Goal: Transaction & Acquisition: Download file/media

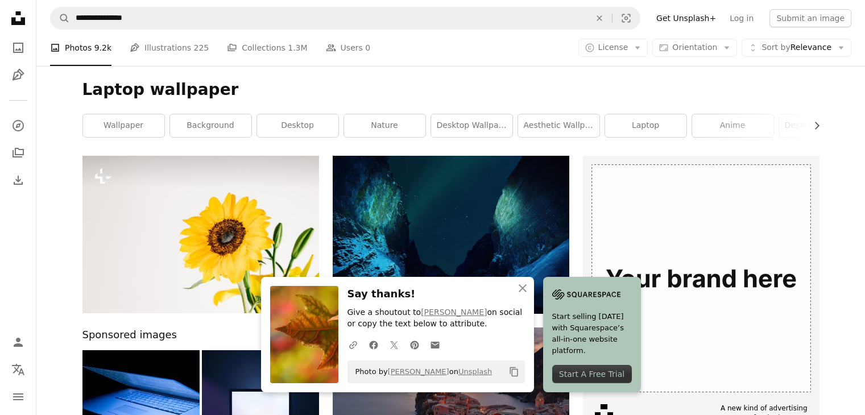
scroll to position [9563, 0]
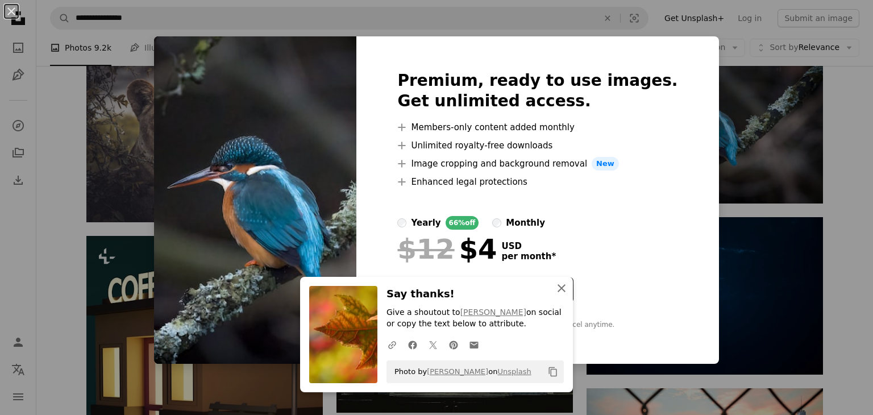
click at [562, 283] on icon "An X shape" at bounding box center [562, 288] width 14 height 14
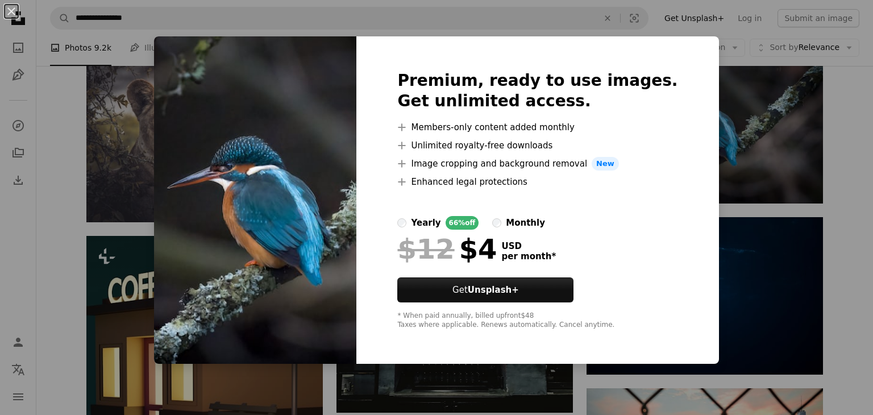
click at [758, 178] on div "An X shape Premium, ready to use images. Get unlimited access. A plus sign Memb…" at bounding box center [436, 207] width 873 height 415
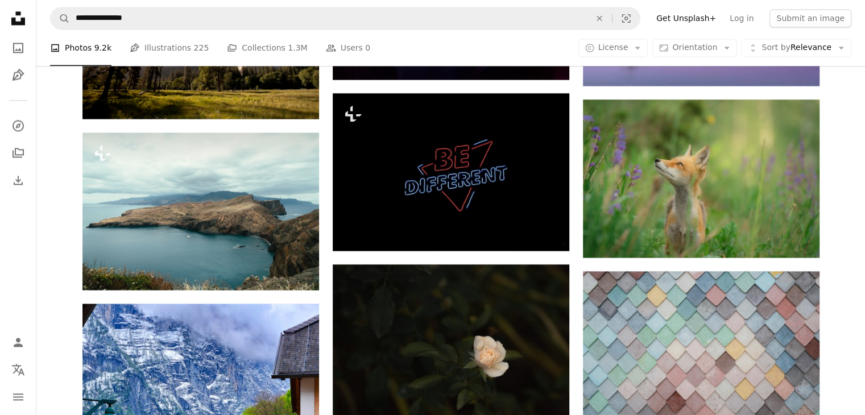
scroll to position [10387, 0]
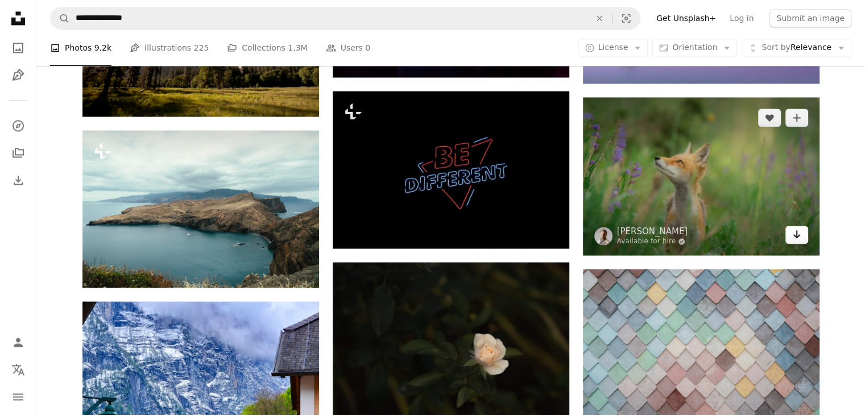
click at [798, 241] on icon "Arrow pointing down" at bounding box center [796, 234] width 9 height 14
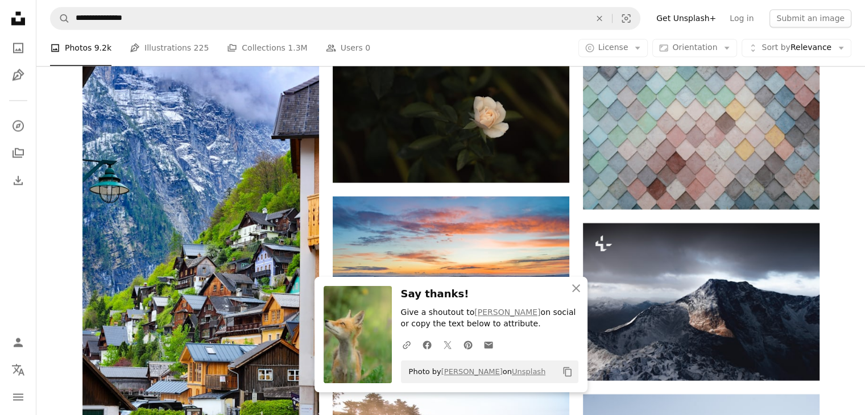
scroll to position [10625, 0]
click at [583, 284] on button "An X shape Close" at bounding box center [576, 288] width 23 height 23
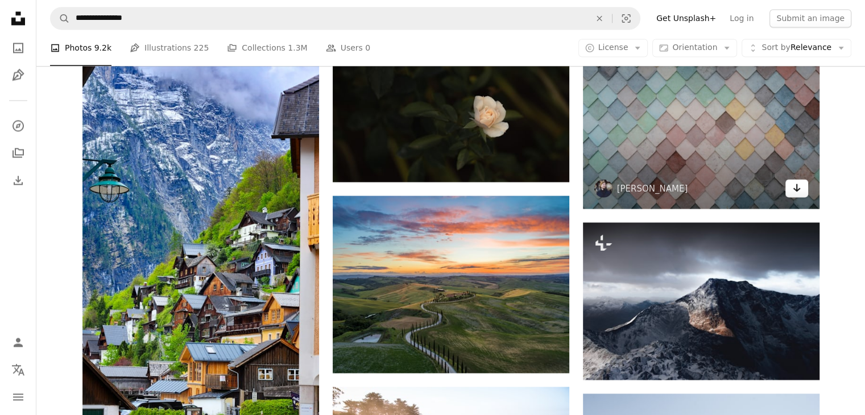
click at [794, 194] on icon "Arrow pointing down" at bounding box center [796, 188] width 9 height 14
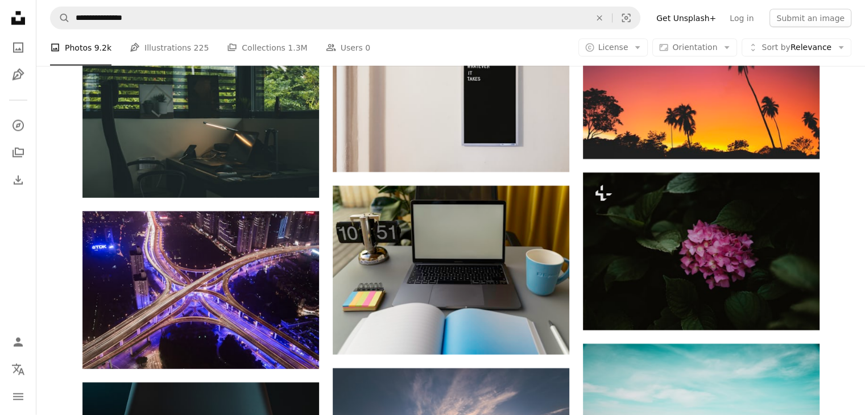
scroll to position [11411, 0]
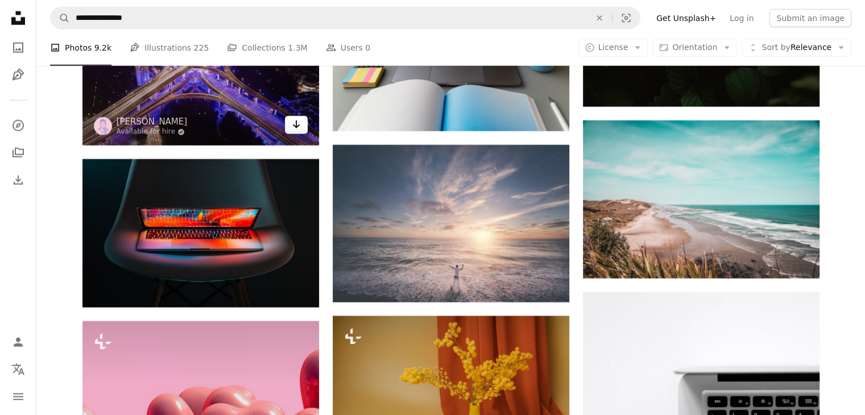
click at [287, 133] on link "Arrow pointing down" at bounding box center [296, 125] width 23 height 18
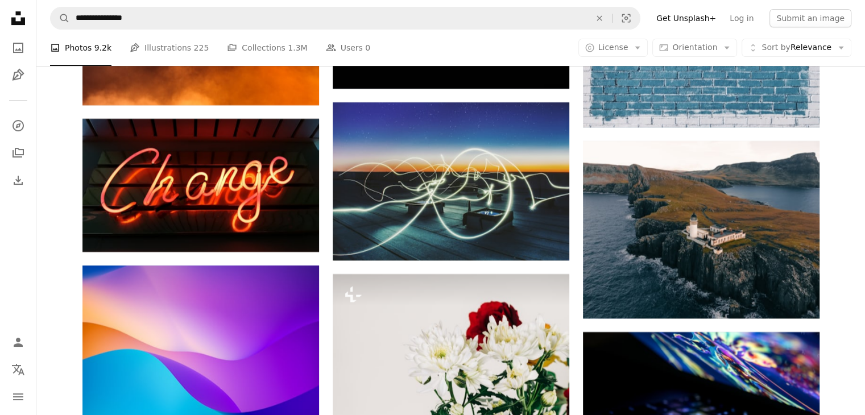
scroll to position [13418, 0]
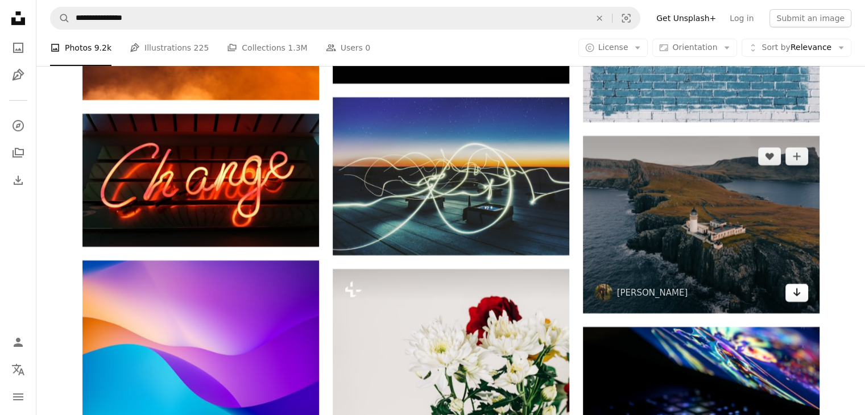
click at [800, 299] on icon "Arrow pointing down" at bounding box center [796, 292] width 9 height 14
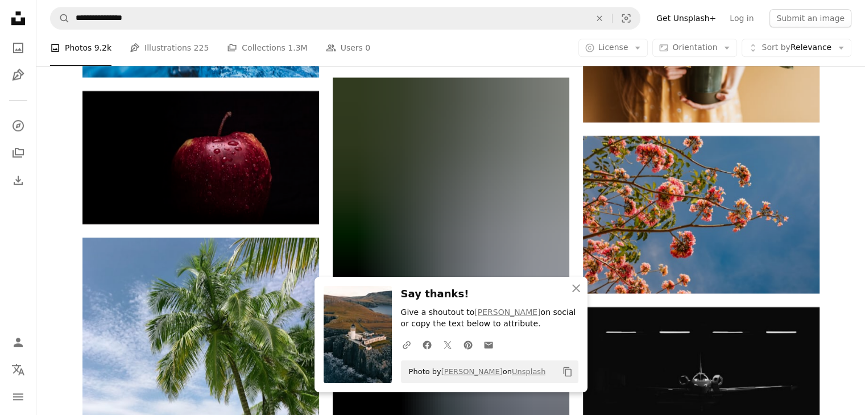
scroll to position [13952, 0]
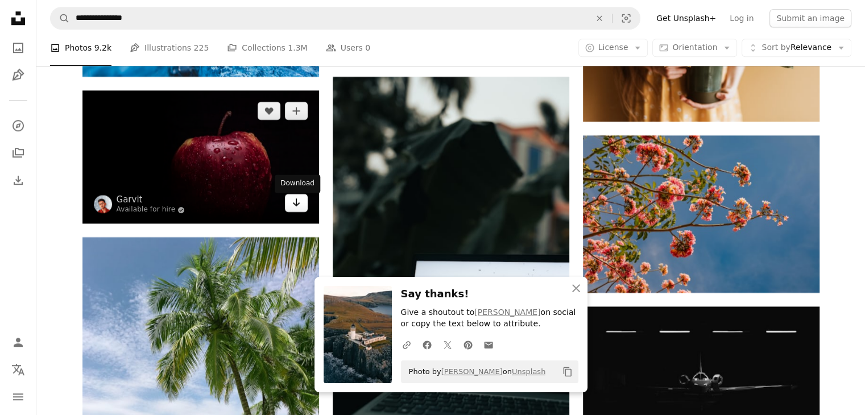
click at [297, 205] on icon "Arrow pointing down" at bounding box center [296, 203] width 9 height 14
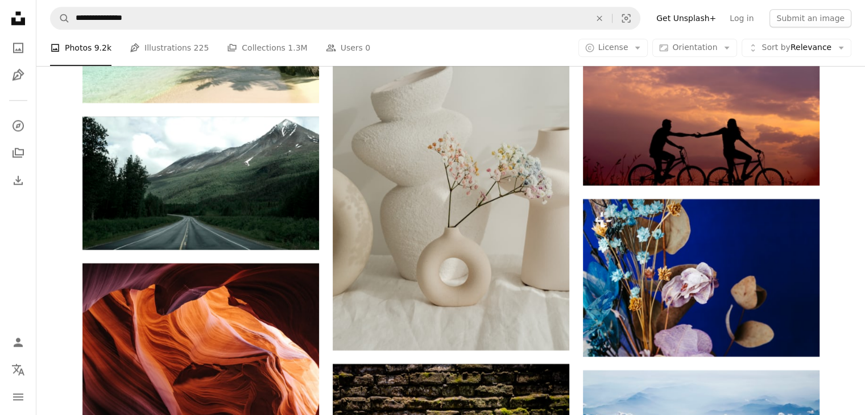
scroll to position [14402, 0]
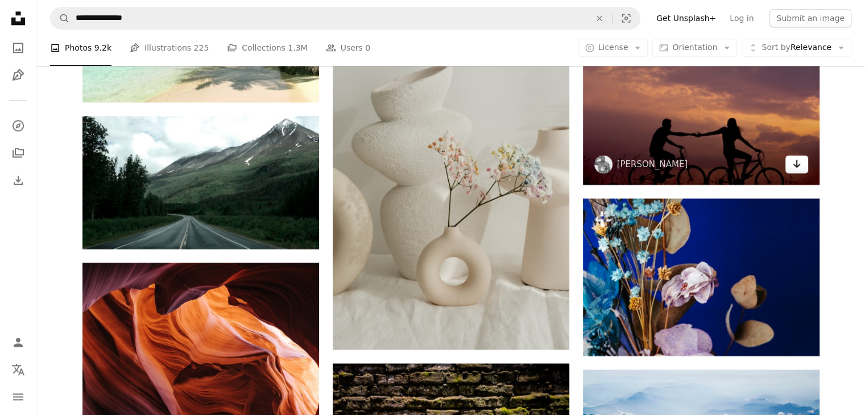
click at [801, 173] on link "Arrow pointing down" at bounding box center [796, 164] width 23 height 18
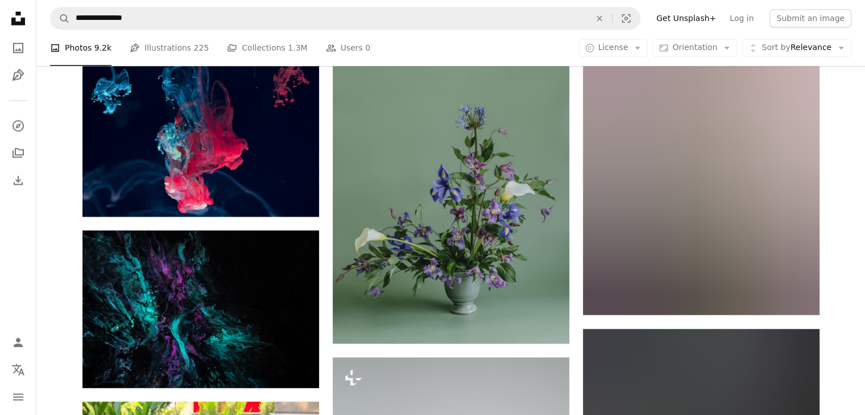
scroll to position [14957, 0]
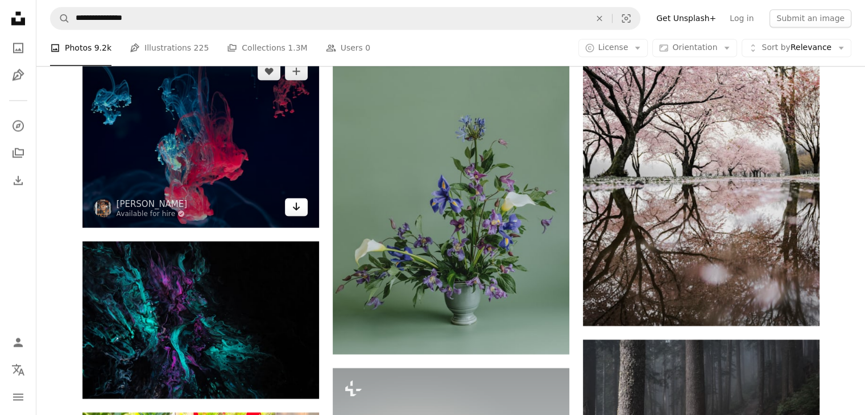
click at [296, 205] on icon "Arrow pointing down" at bounding box center [296, 207] width 9 height 14
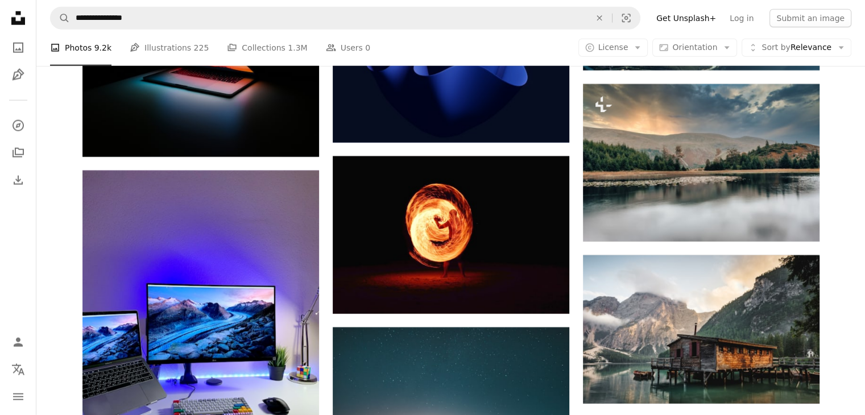
scroll to position [15882, 0]
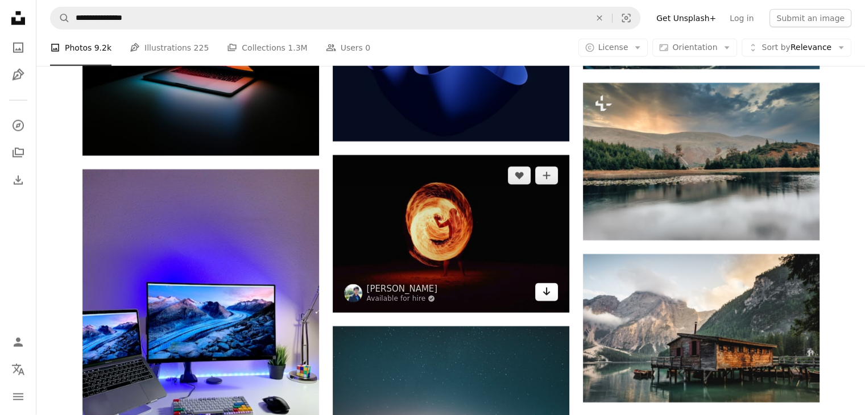
click at [542, 298] on icon "Arrow pointing down" at bounding box center [546, 292] width 9 height 14
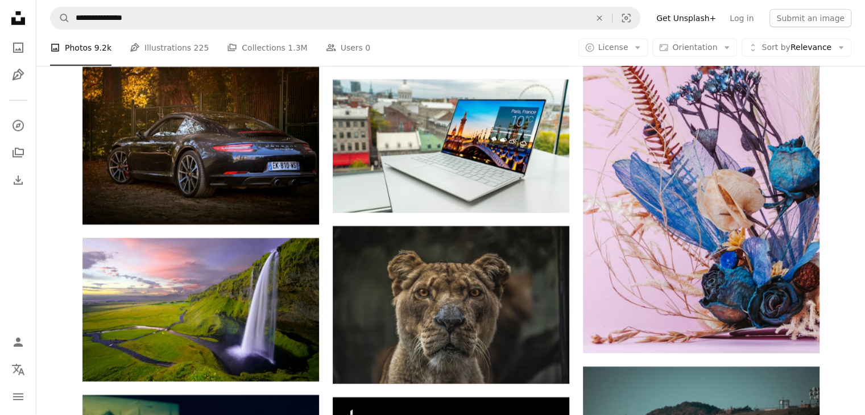
scroll to position [16578, 0]
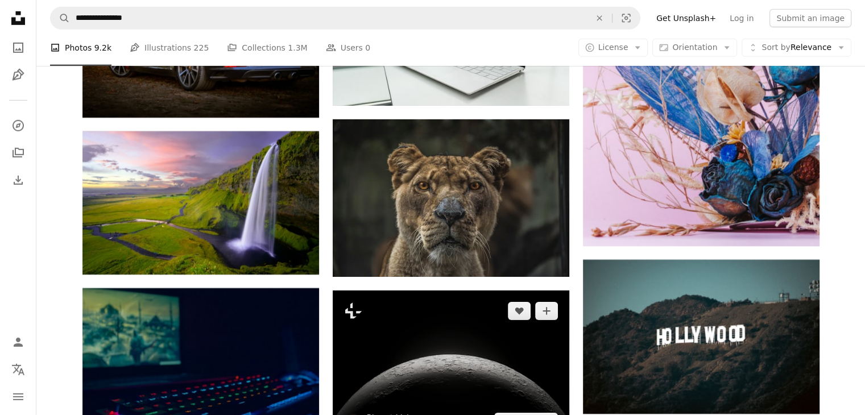
click at [542, 298] on img at bounding box center [451, 367] width 237 height 152
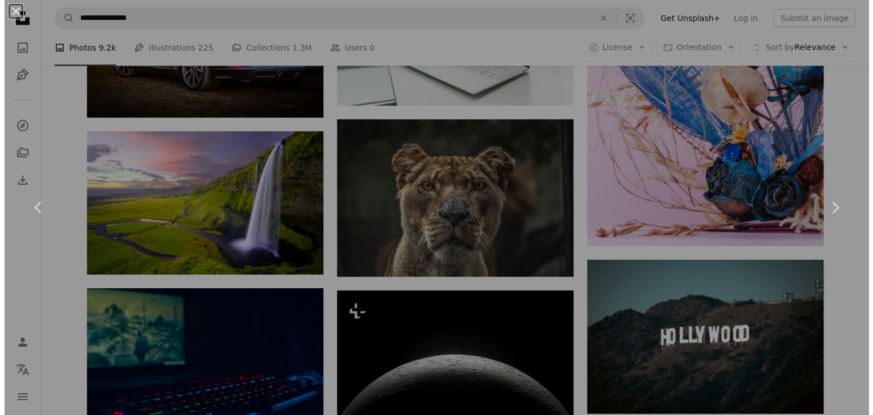
scroll to position [16699, 0]
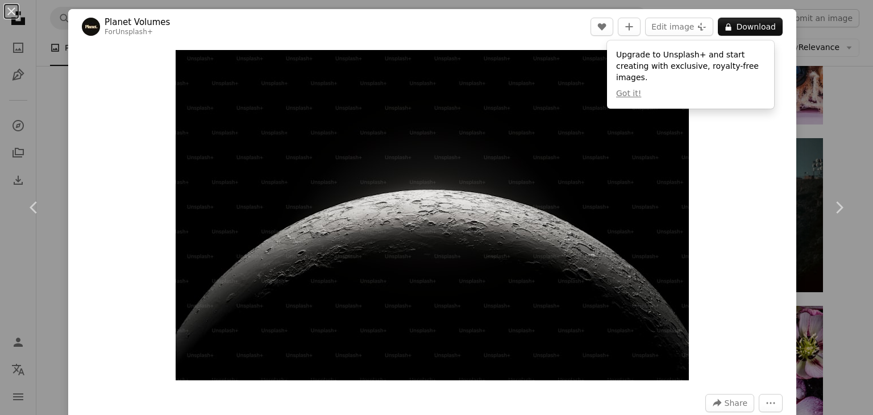
click at [845, 88] on div "An X shape Chevron left Chevron right Planet Volumes For Unsplash+ A heart A pl…" at bounding box center [436, 207] width 873 height 415
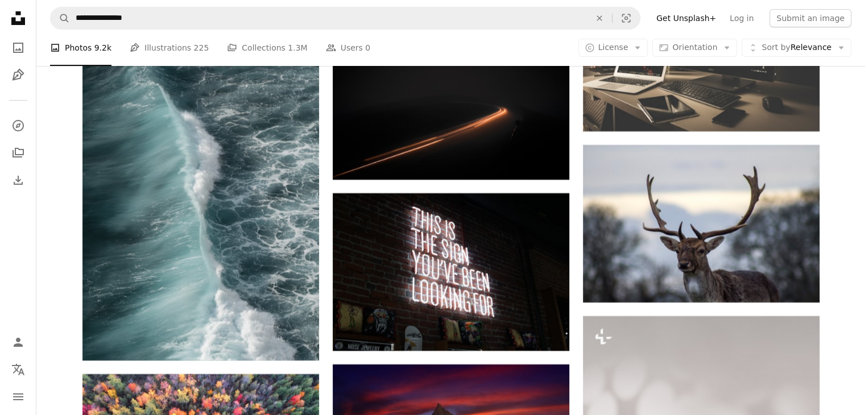
scroll to position [17205, 0]
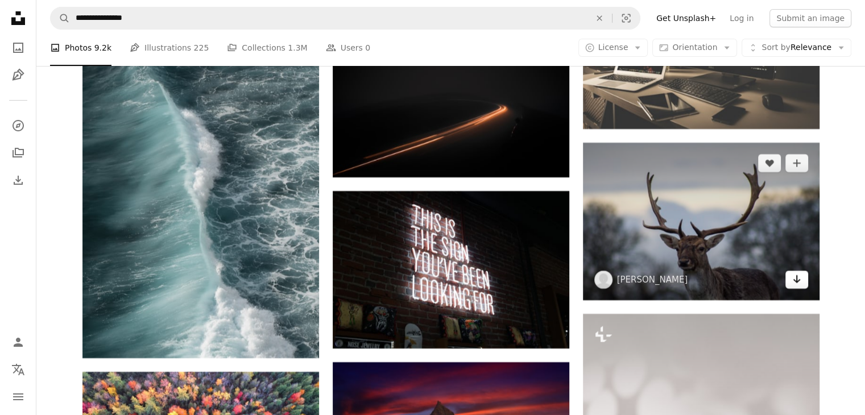
click at [798, 279] on link "Arrow pointing down" at bounding box center [796, 280] width 23 height 18
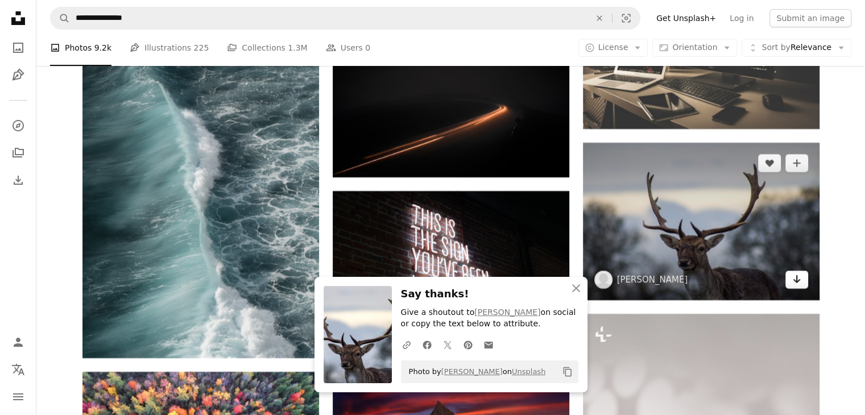
click at [798, 279] on link "Arrow pointing down" at bounding box center [796, 280] width 23 height 18
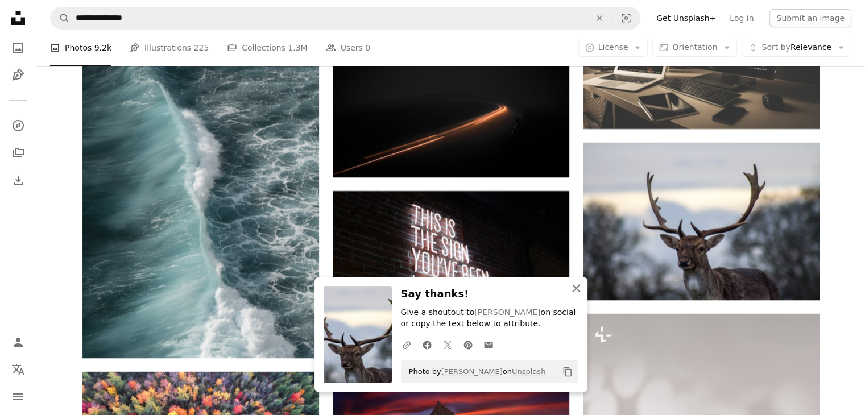
click at [580, 287] on icon "An X shape" at bounding box center [576, 288] width 14 height 14
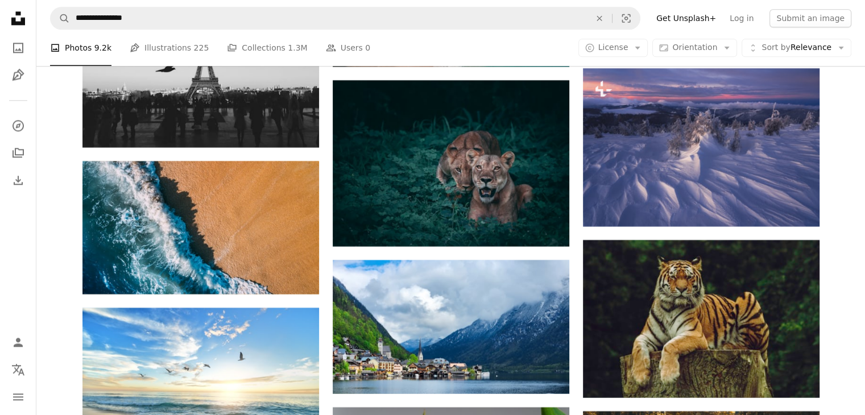
scroll to position [18942, 0]
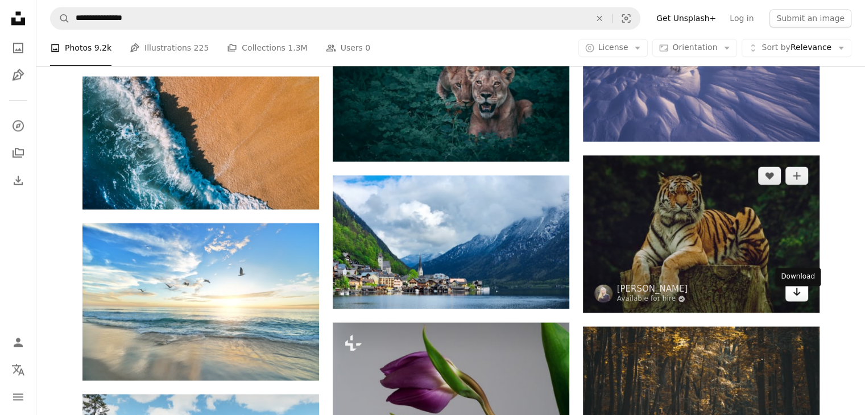
click at [793, 294] on icon "Arrow pointing down" at bounding box center [796, 292] width 9 height 14
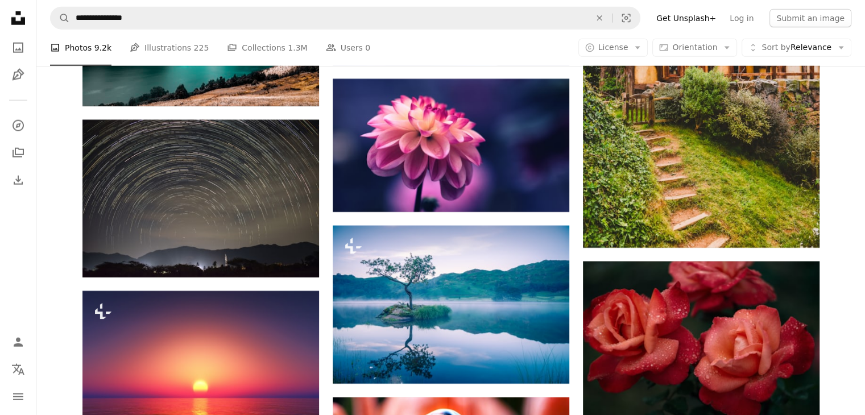
scroll to position [20190, 0]
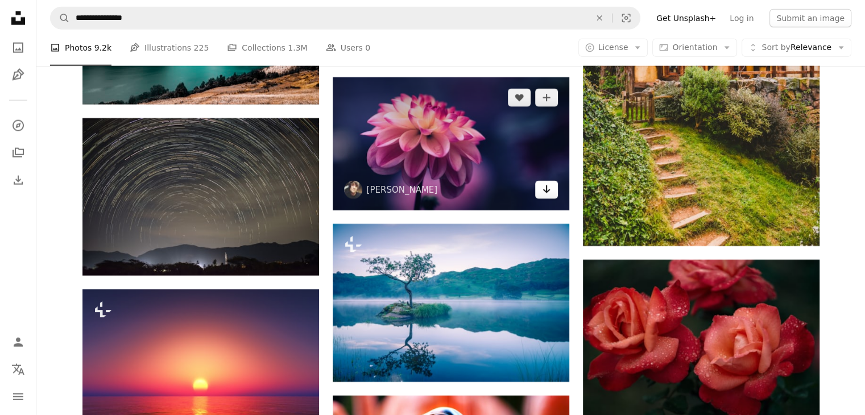
click at [546, 199] on link "Arrow pointing down" at bounding box center [546, 190] width 23 height 18
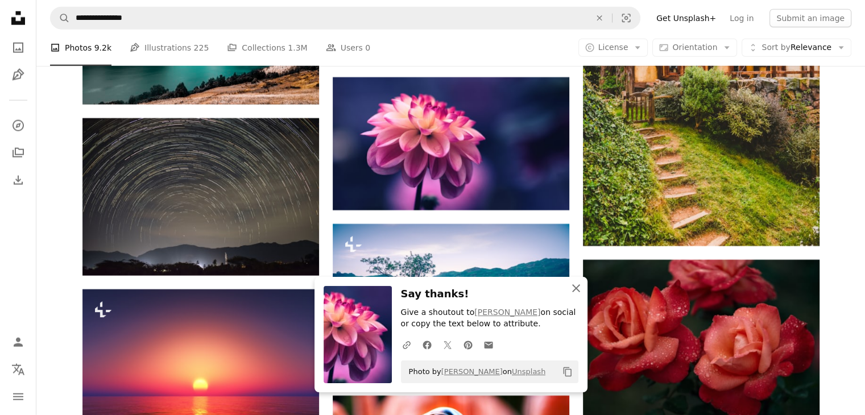
click at [575, 287] on icon "An X shape" at bounding box center [576, 288] width 14 height 14
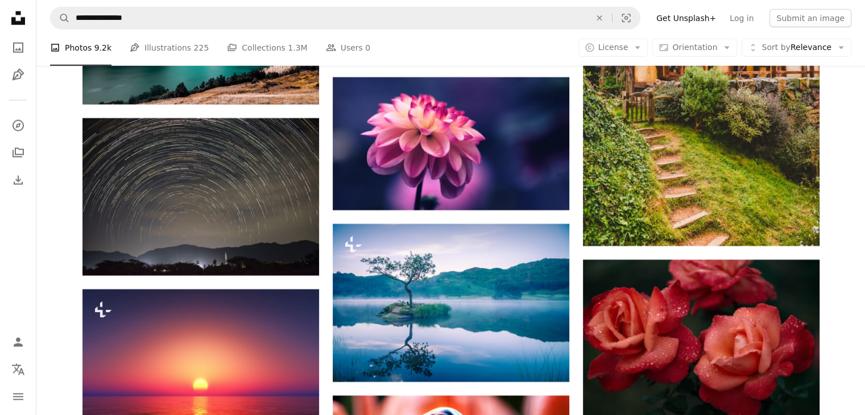
click at [856, 407] on div at bounding box center [856, 407] width 0 height 0
